Goal: Task Accomplishment & Management: Manage account settings

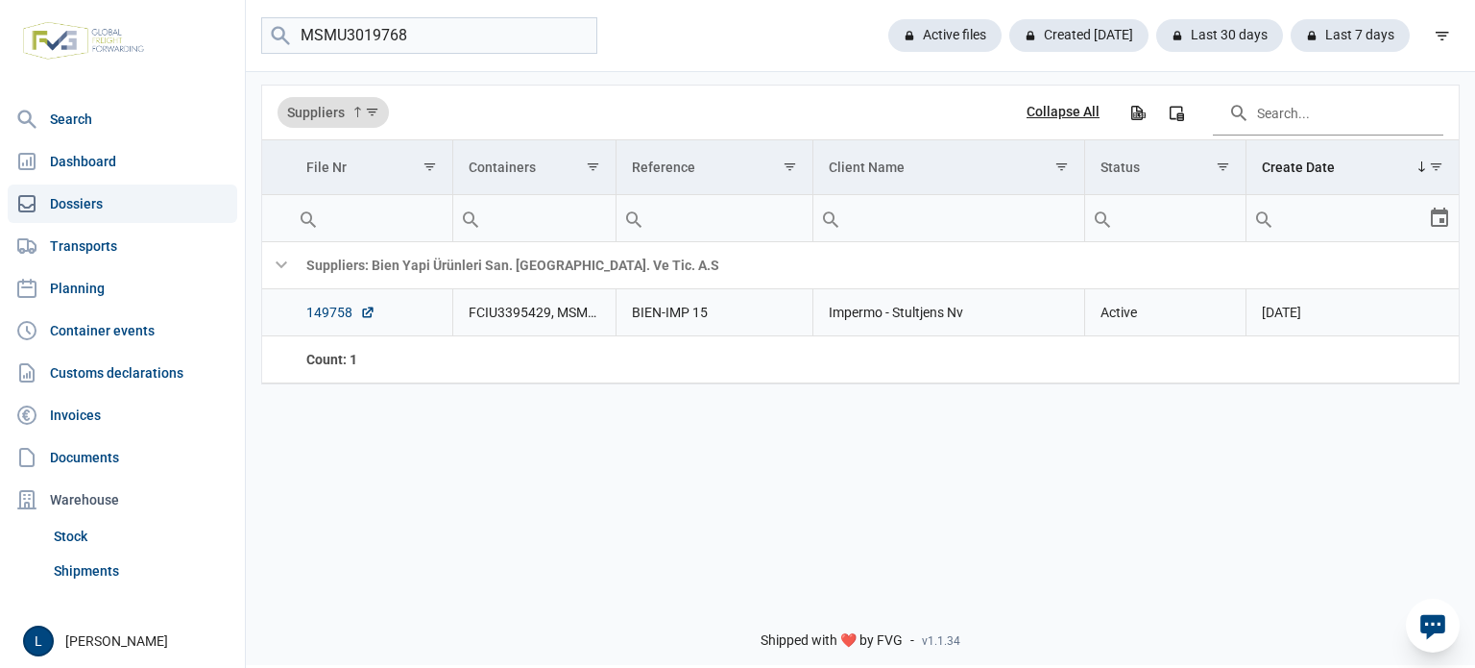
click at [334, 316] on link "149758" at bounding box center [340, 312] width 69 height 19
click at [344, 37] on input "MSMU3019768" at bounding box center [429, 35] width 336 height 37
paste input "TRLU8951493"
type input "TRLU8951493"
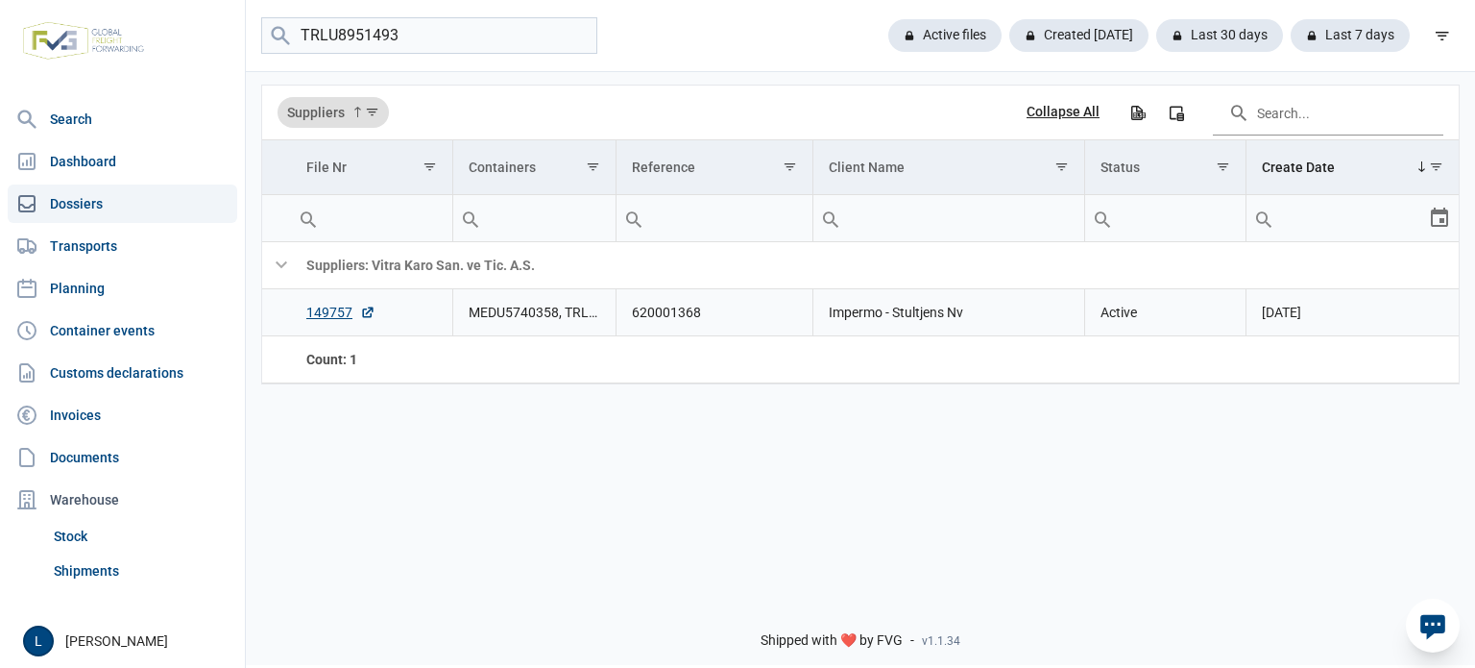
click at [342, 303] on td "149757" at bounding box center [371, 312] width 161 height 47
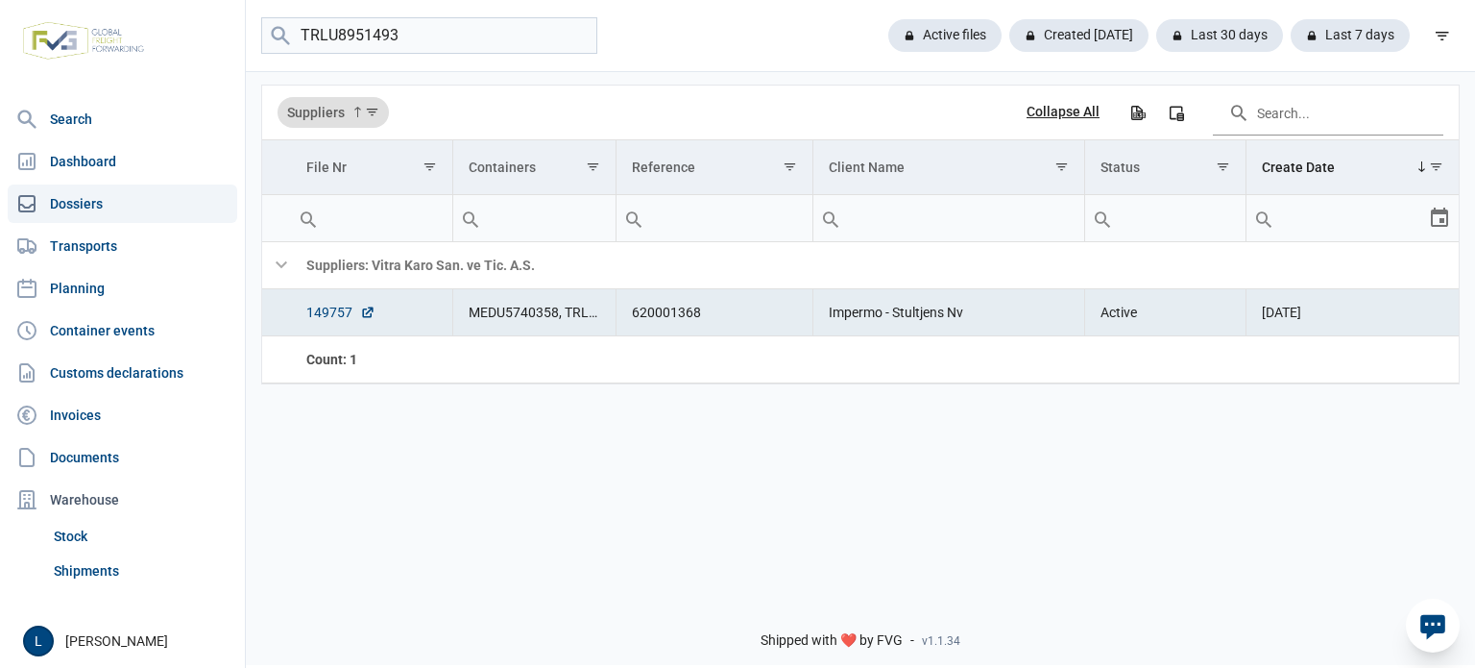
click at [329, 314] on link "149757" at bounding box center [340, 312] width 69 height 19
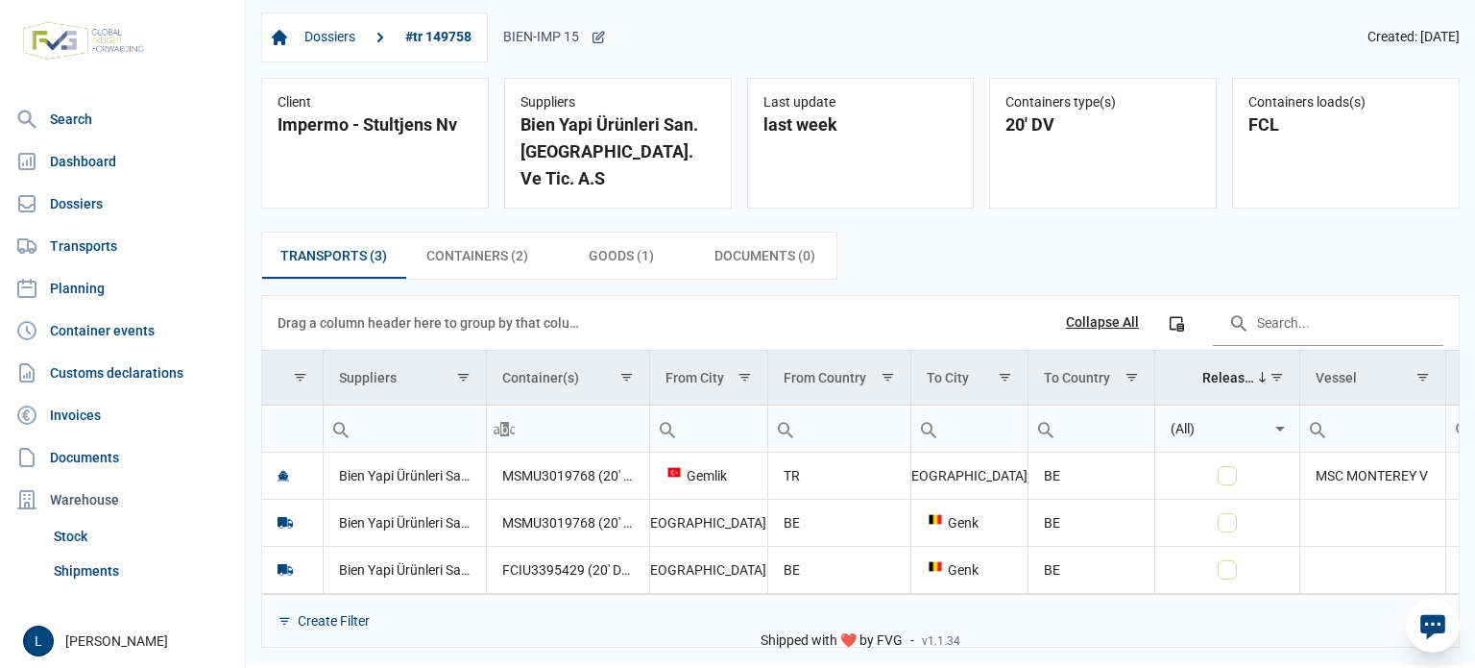
click at [606, 41] on icon at bounding box center [598, 37] width 15 height 15
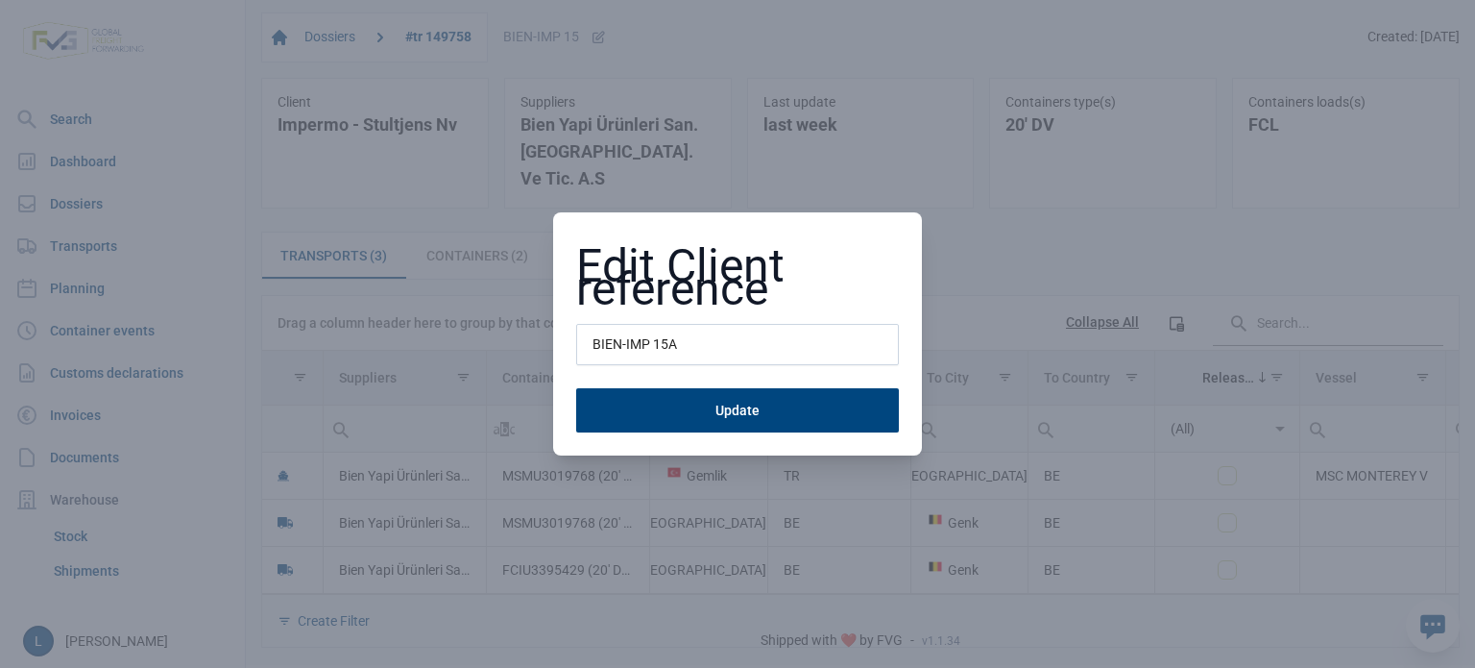
click at [685, 337] on input "BIEN-IMP 15A" at bounding box center [737, 345] width 323 height 42
click at [686, 337] on input "BIEN-IMP 15A" at bounding box center [737, 345] width 323 height 42
type input "A250829"
click at [576, 388] on button "Update" at bounding box center [737, 410] width 323 height 44
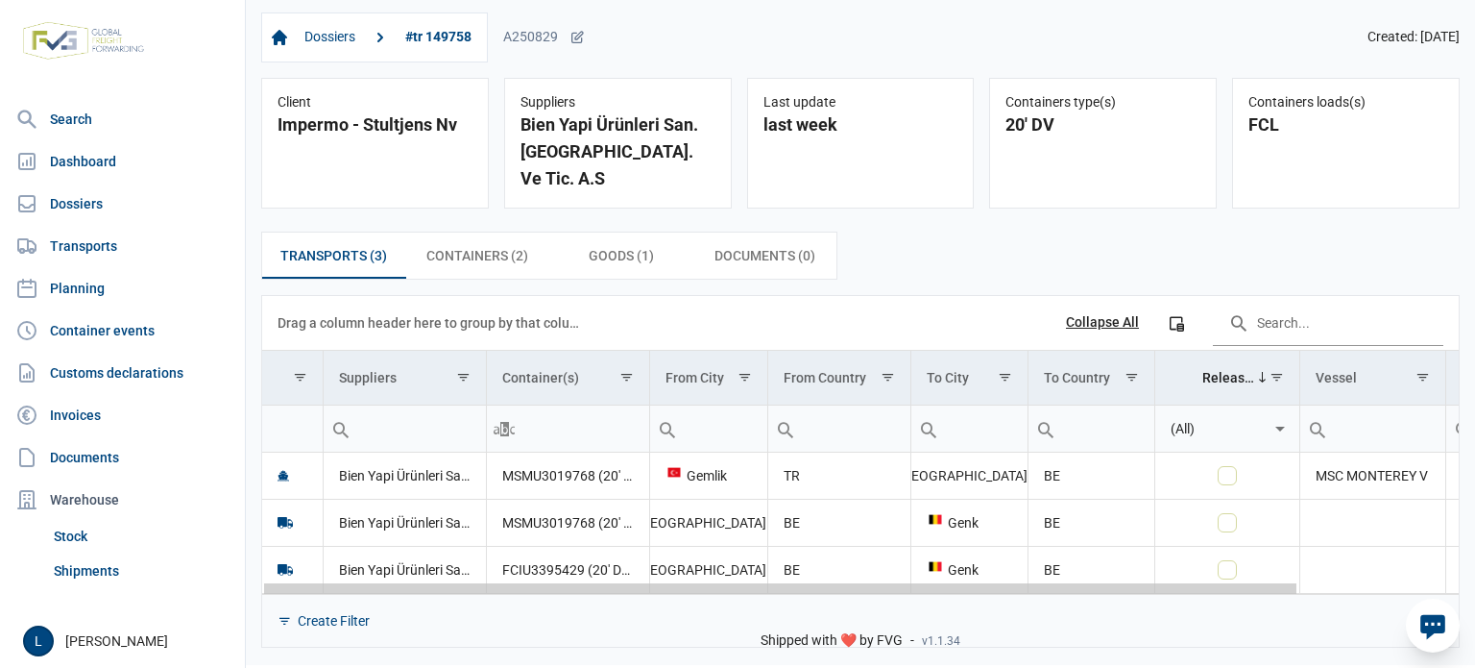
scroll to position [0, 184]
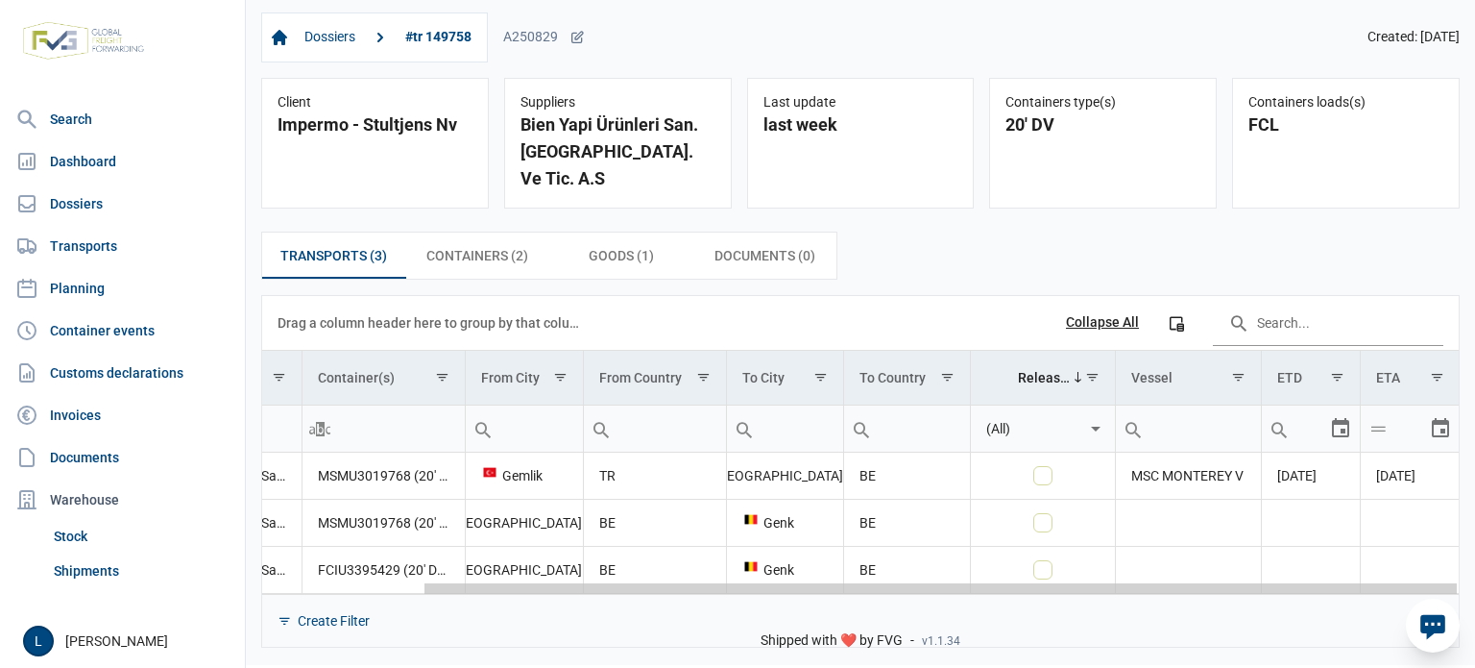
drag, startPoint x: 778, startPoint y: 561, endPoint x: 1353, endPoint y: 537, distance: 575.8
click at [1353, 537] on body "For evaluation purposes only. Redistribution prohibited. Please register an exi…" at bounding box center [737, 300] width 1475 height 668
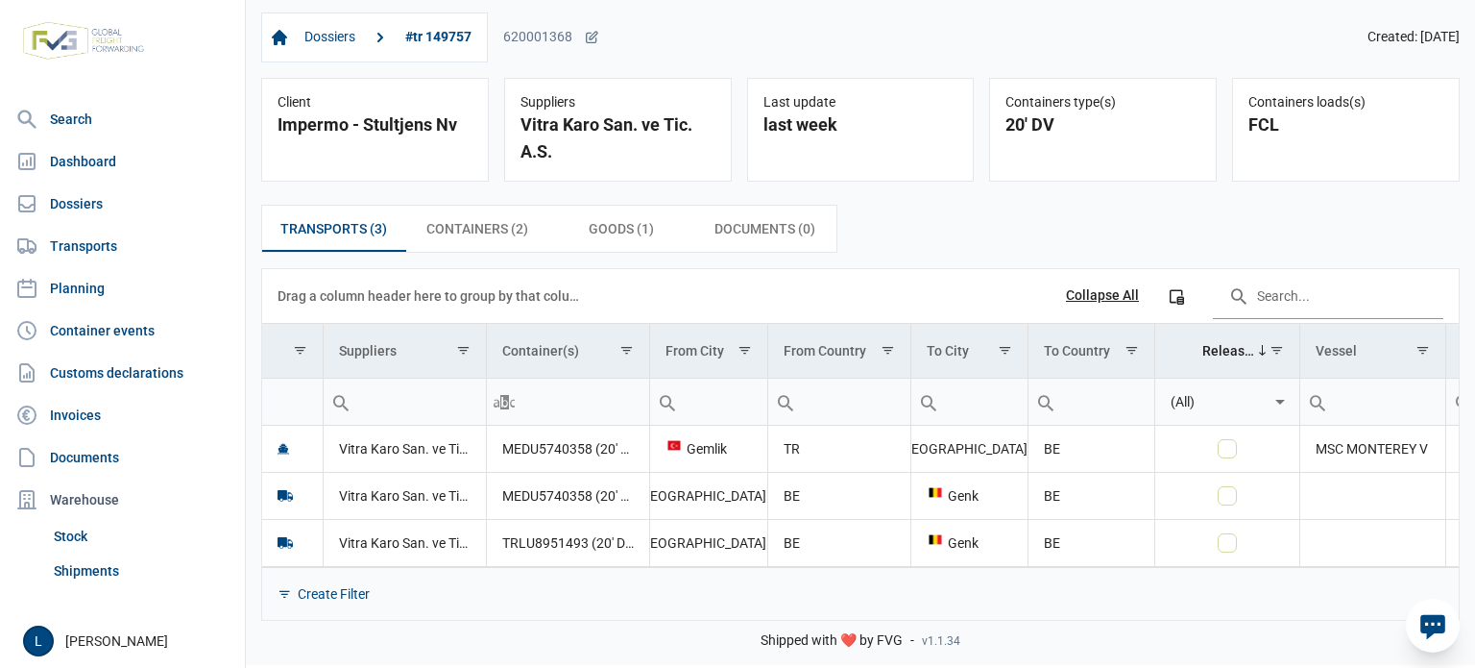
click at [603, 39] on div "Dossiers #tr 149757 620001368 Created: [DATE]" at bounding box center [860, 37] width 1199 height 50
click at [589, 38] on icon at bounding box center [591, 37] width 15 height 15
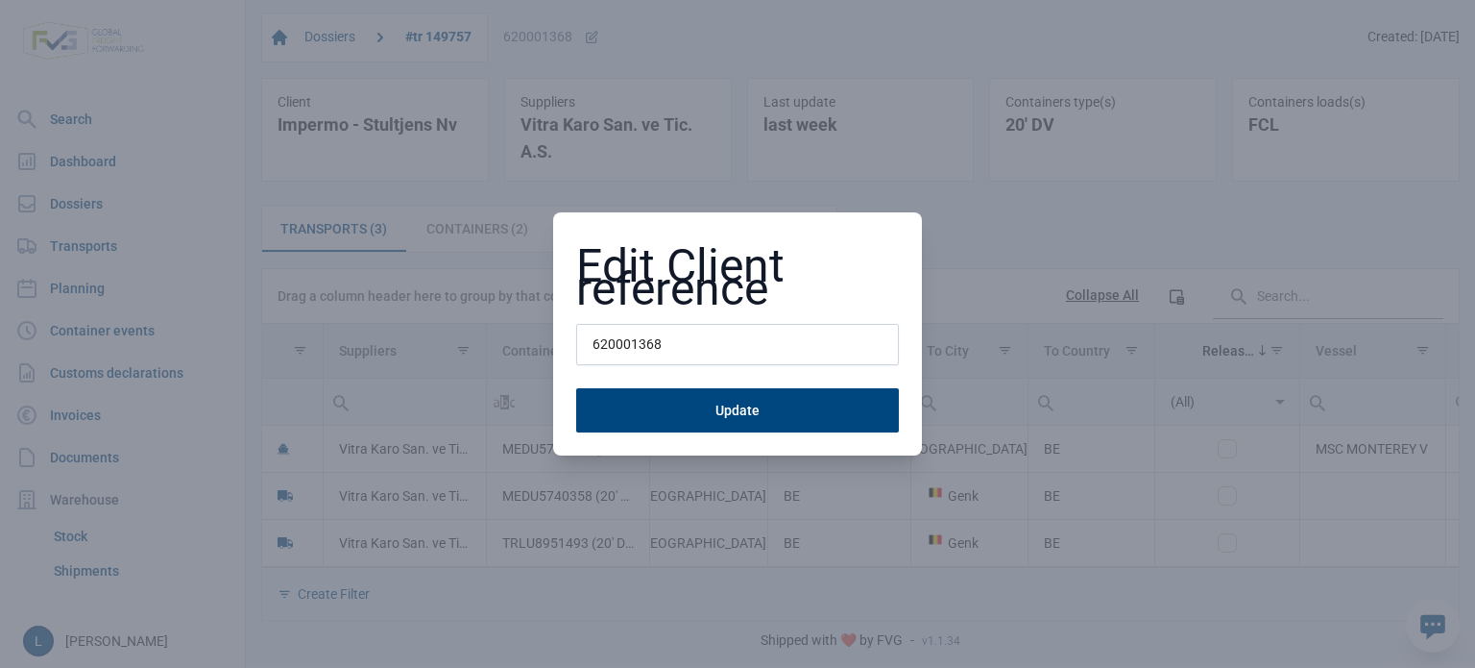
click at [637, 323] on div "Edit Client reference 620001368 Update" at bounding box center [737, 344] width 323 height 179
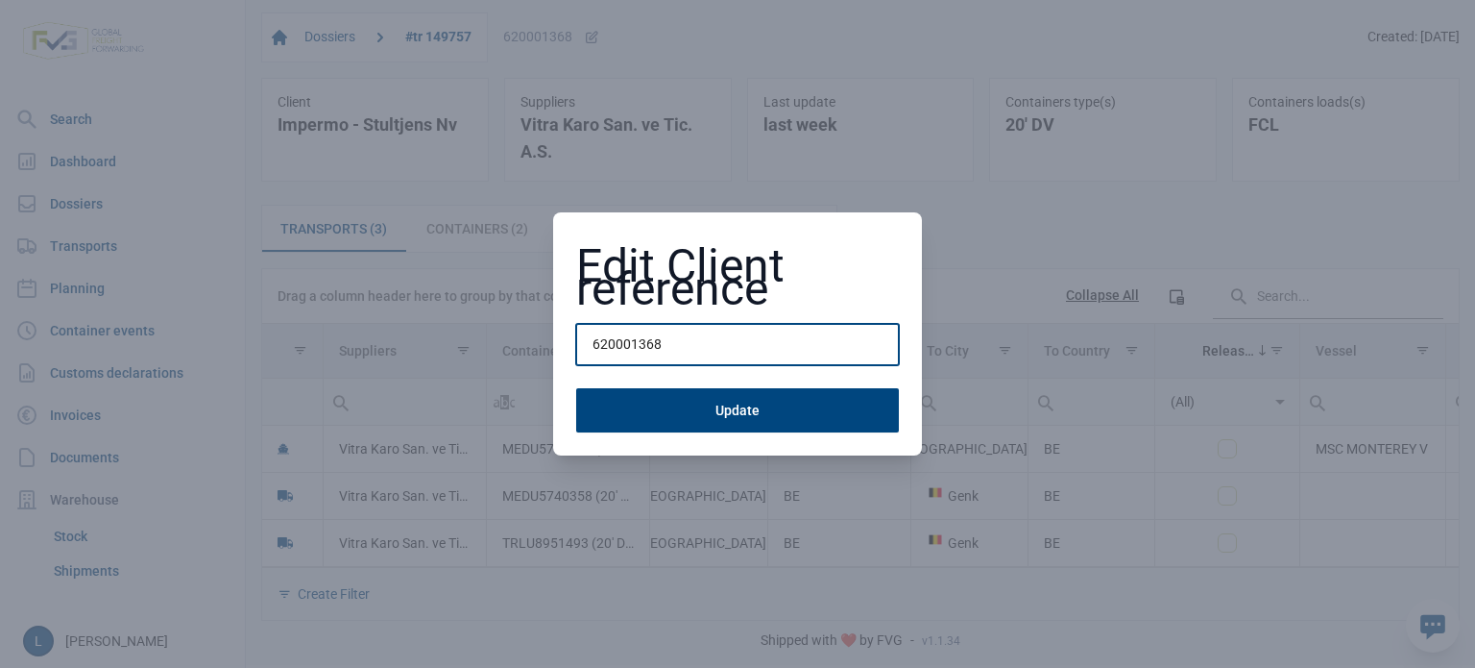
click at [636, 341] on input "620001368" at bounding box center [737, 345] width 323 height 42
click at [636, 342] on input "620001368" at bounding box center [737, 345] width 323 height 42
type input "A250830"
click at [576, 388] on button "Update" at bounding box center [737, 410] width 323 height 44
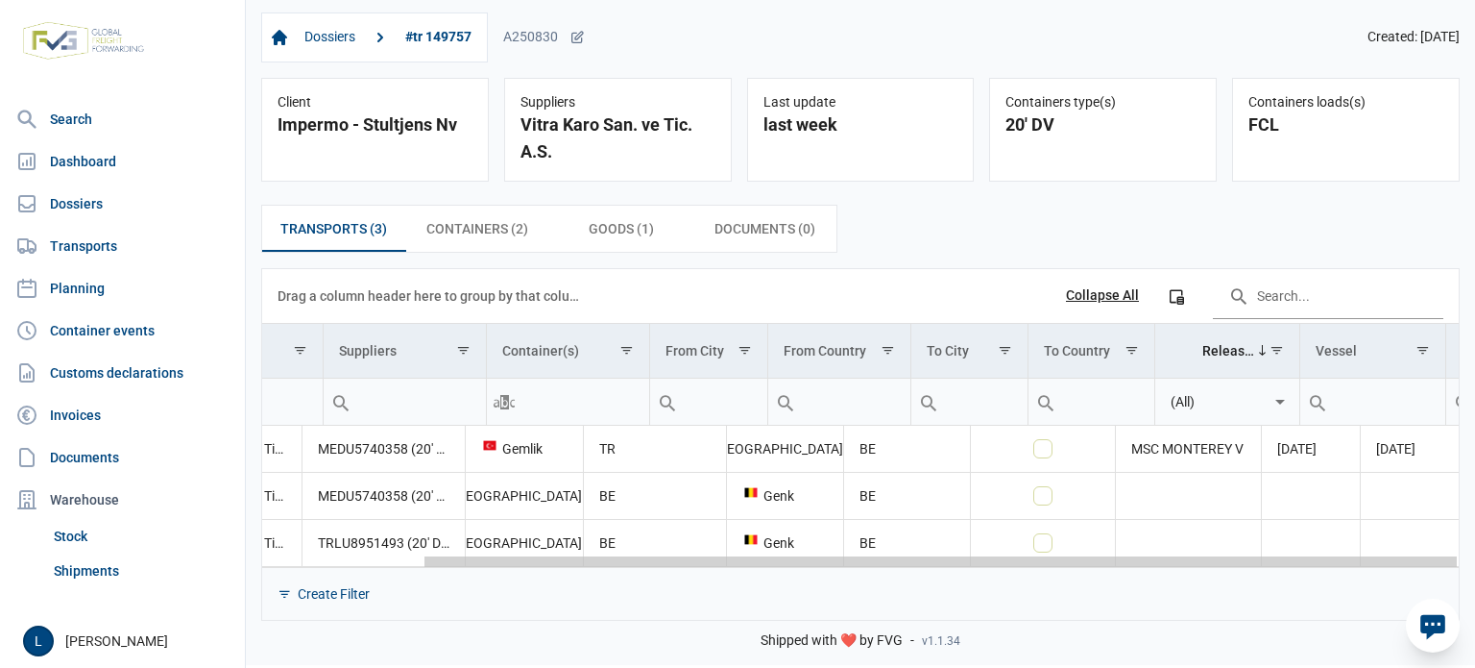
scroll to position [0, 184]
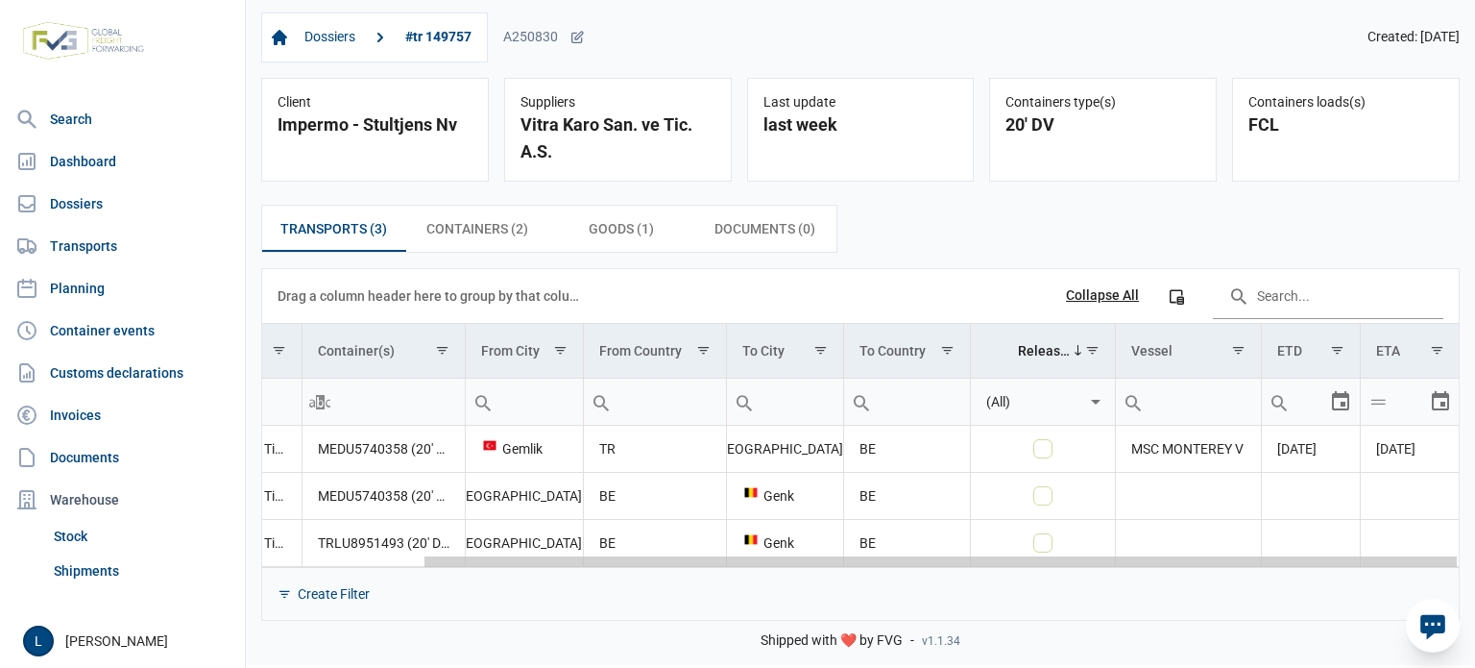
drag, startPoint x: 739, startPoint y: 557, endPoint x: 1317, endPoint y: 554, distance: 578.2
click at [1317, 554] on body "For evaluation purposes only. Redistribution prohibited. Please register an exi…" at bounding box center [737, 300] width 1475 height 668
